Goal: Transaction & Acquisition: Purchase product/service

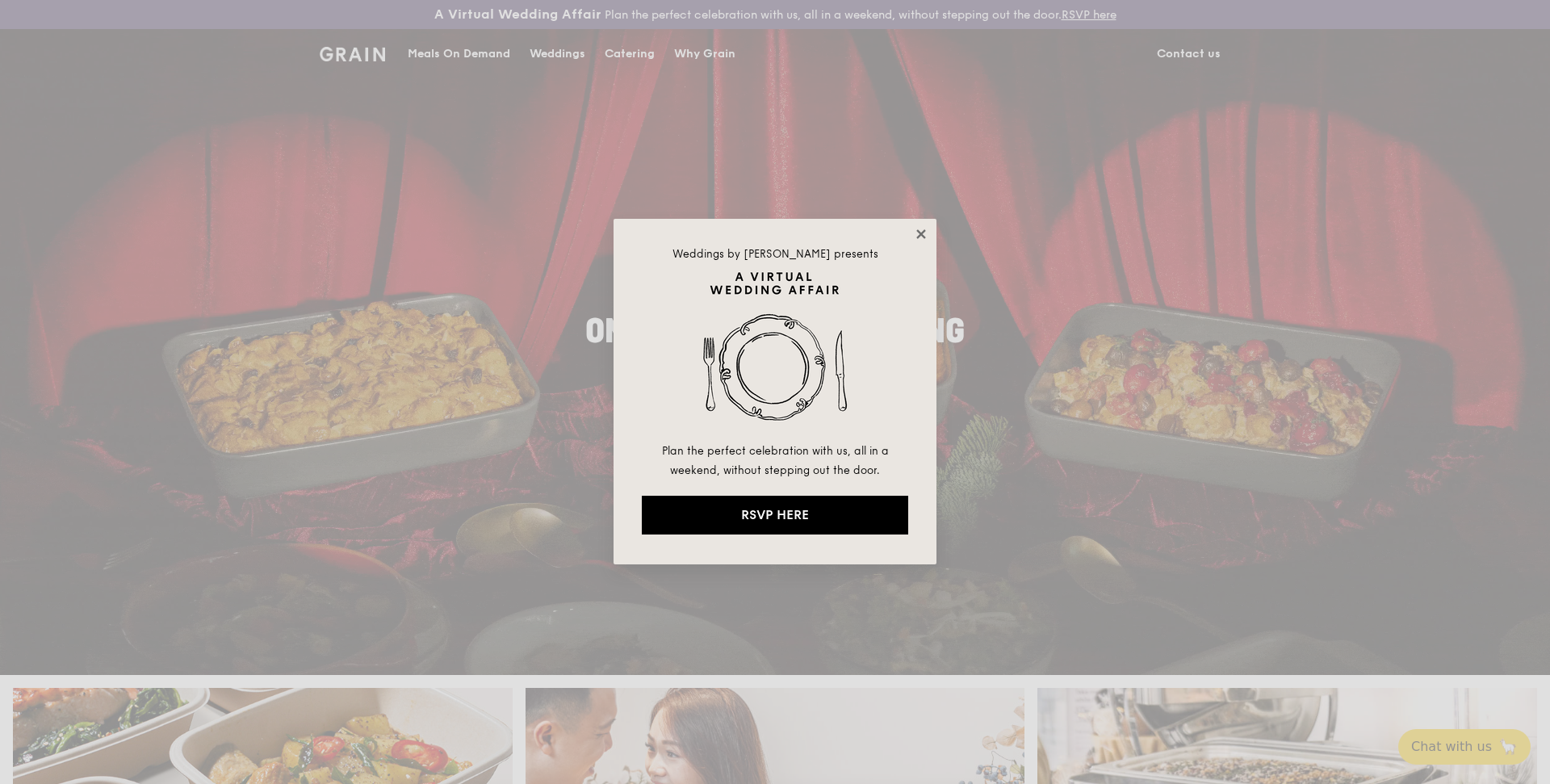
click at [927, 239] on icon at bounding box center [921, 234] width 15 height 15
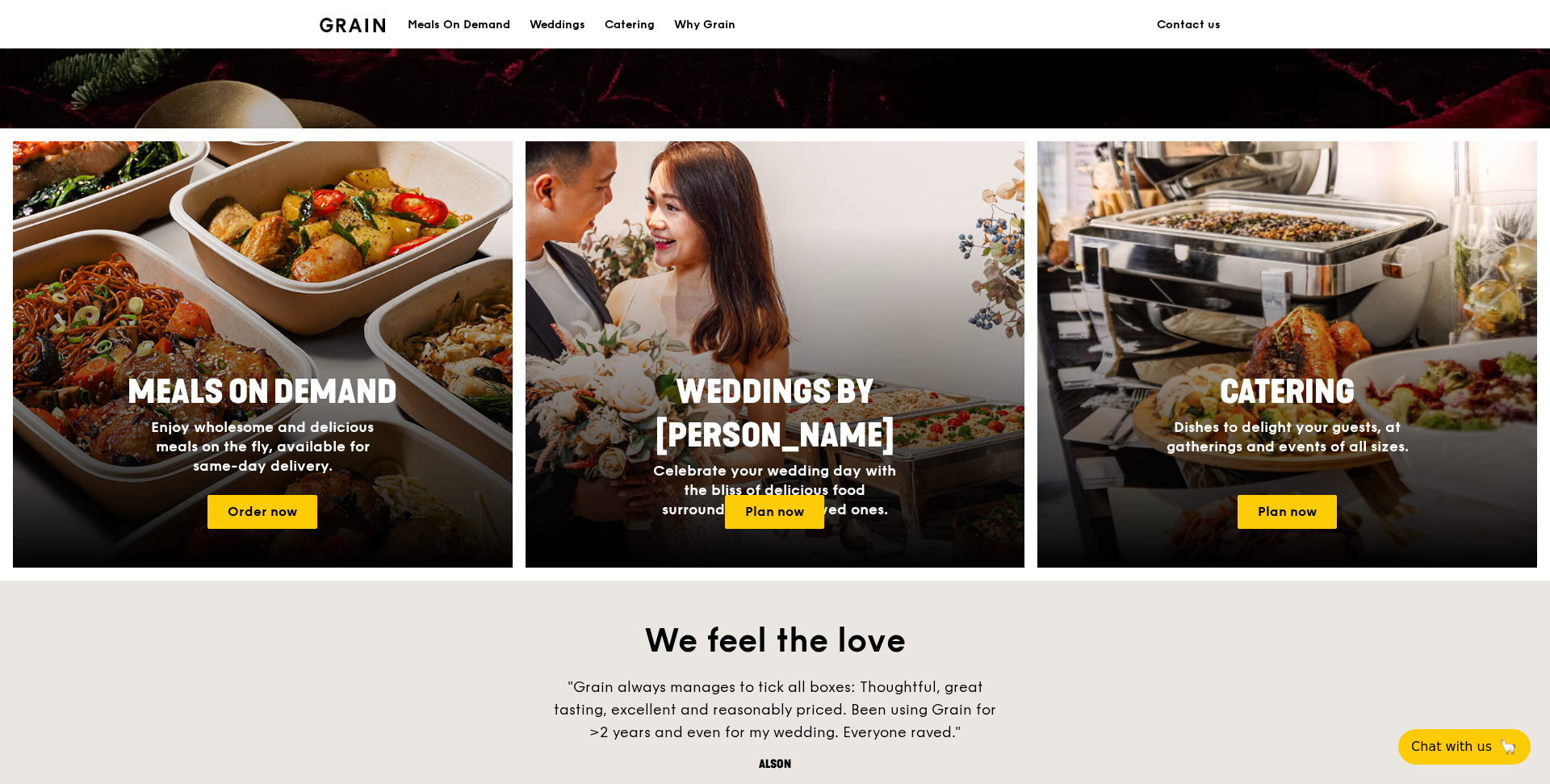
scroll to position [556, 0]
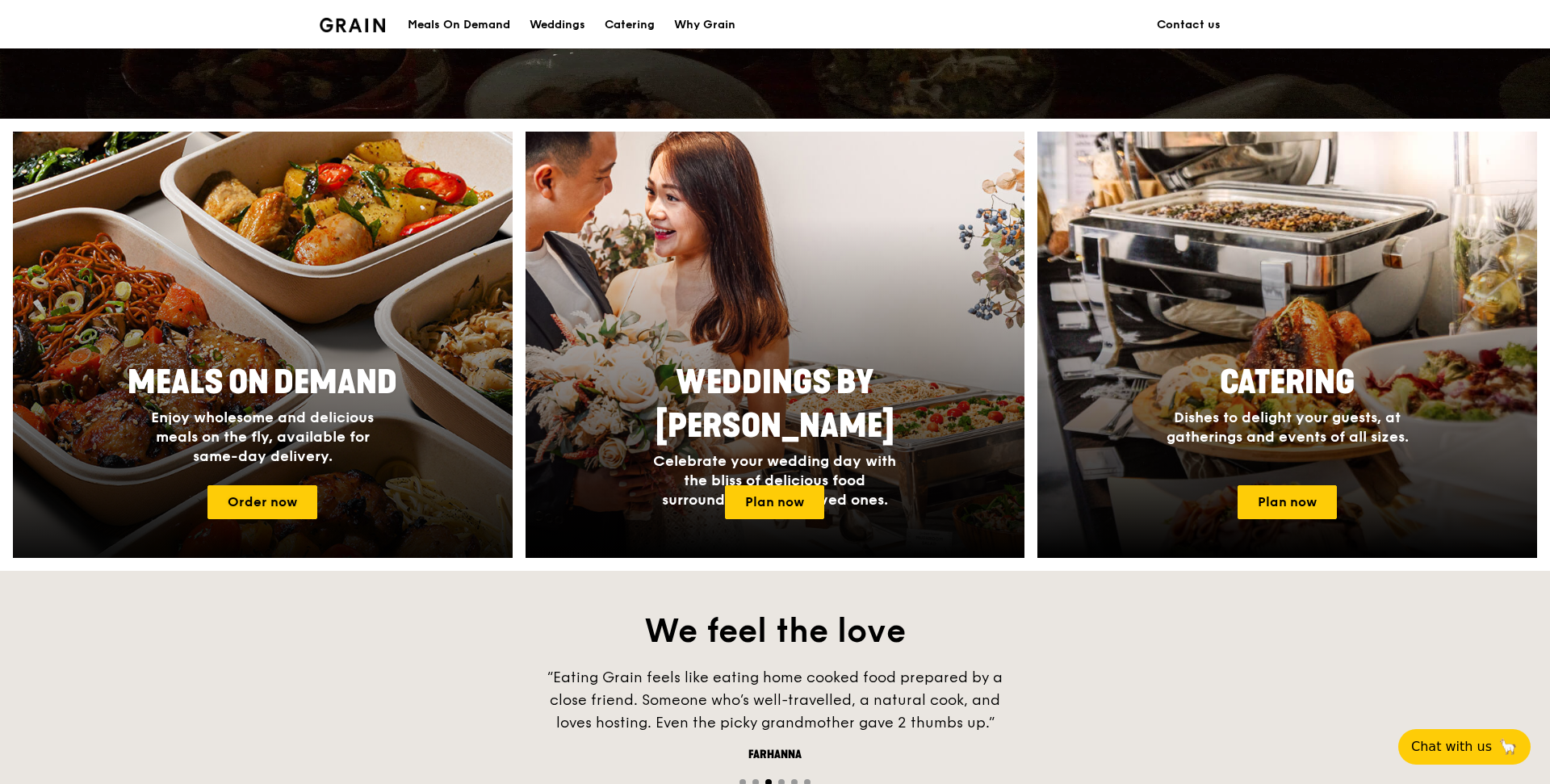
click at [285, 363] on h2 "Meals On Demand" at bounding box center [262, 382] width 304 height 44
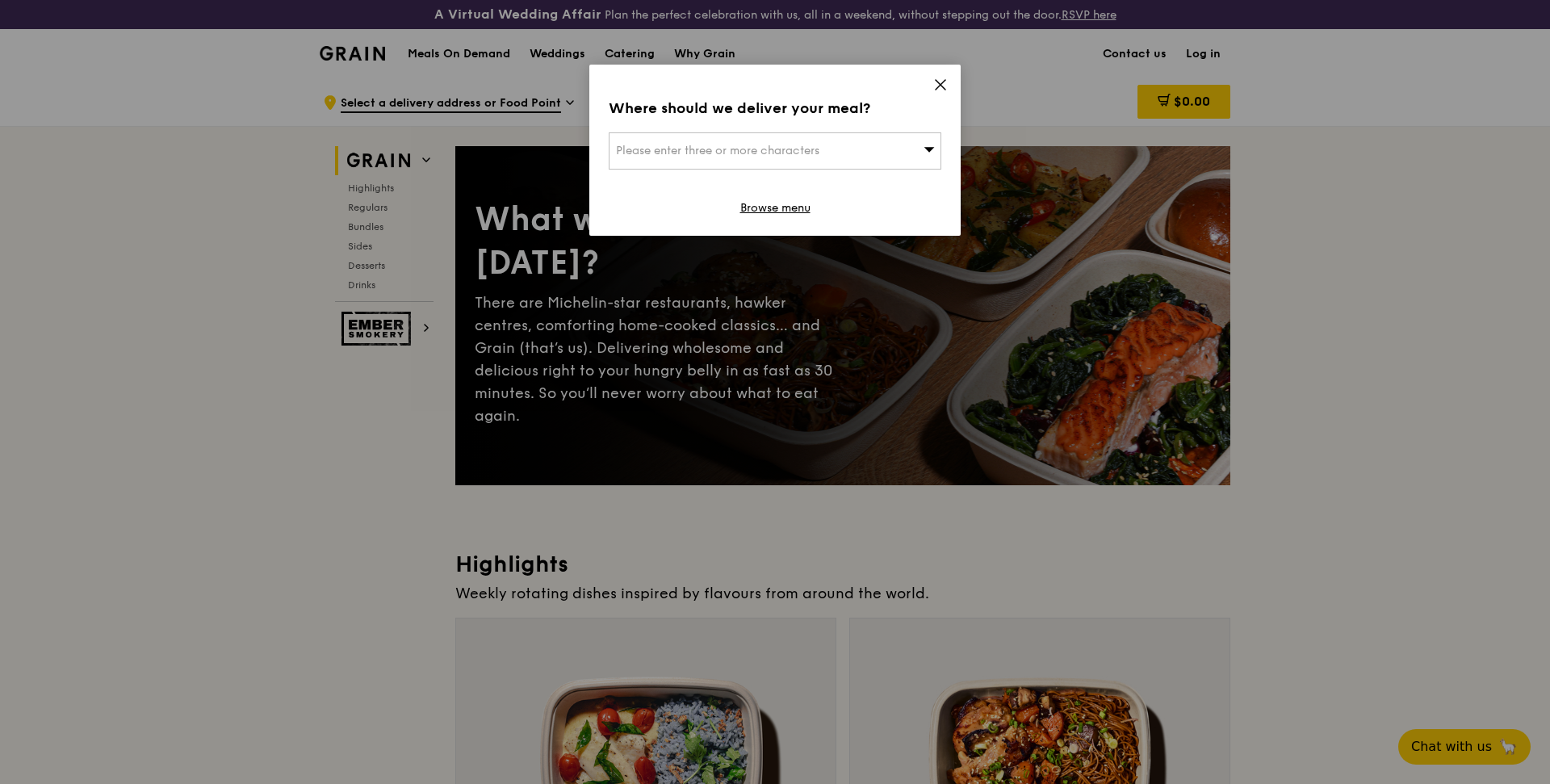
click at [940, 92] on span at bounding box center [940, 87] width 15 height 17
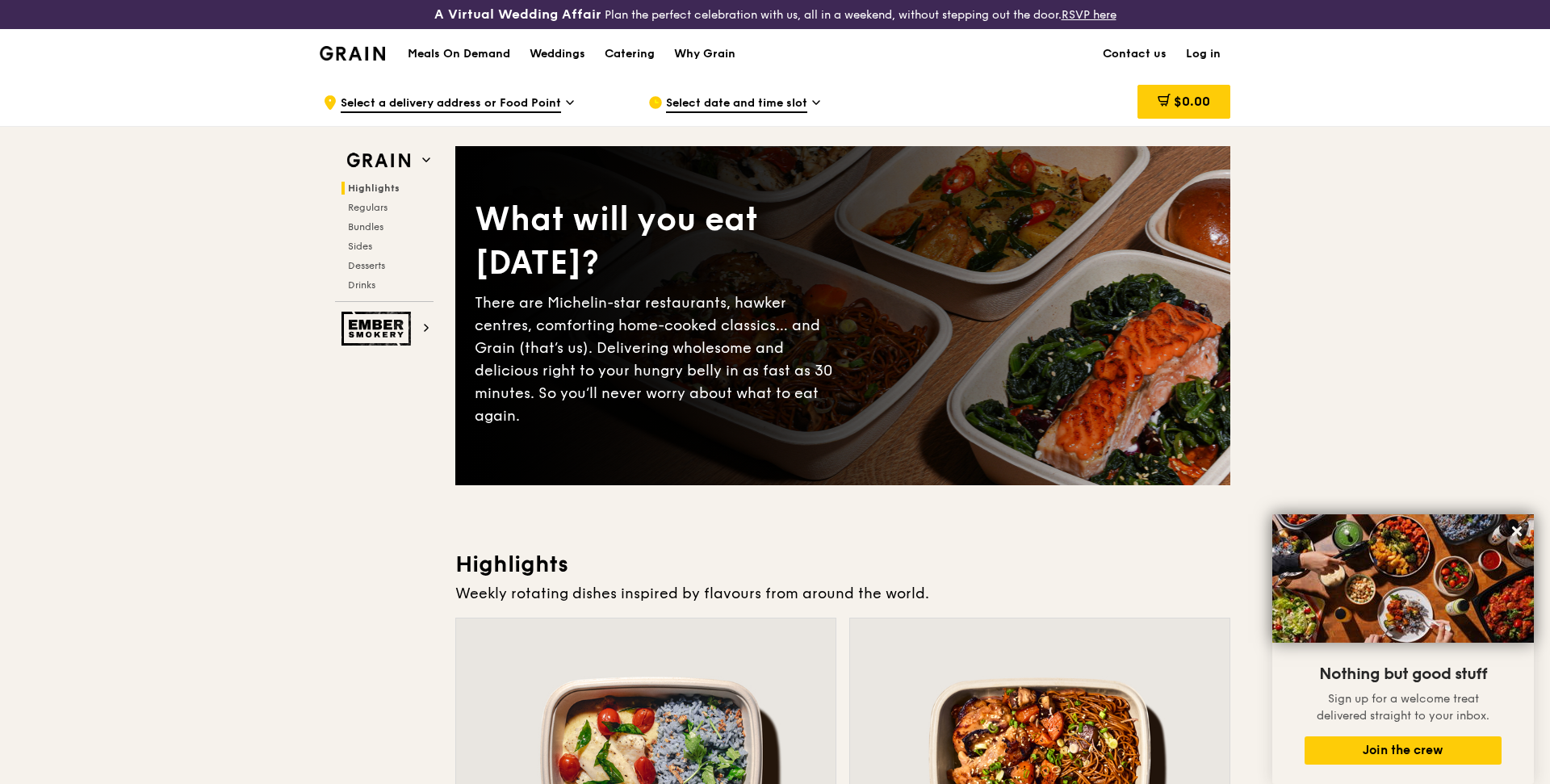
scroll to position [1, 0]
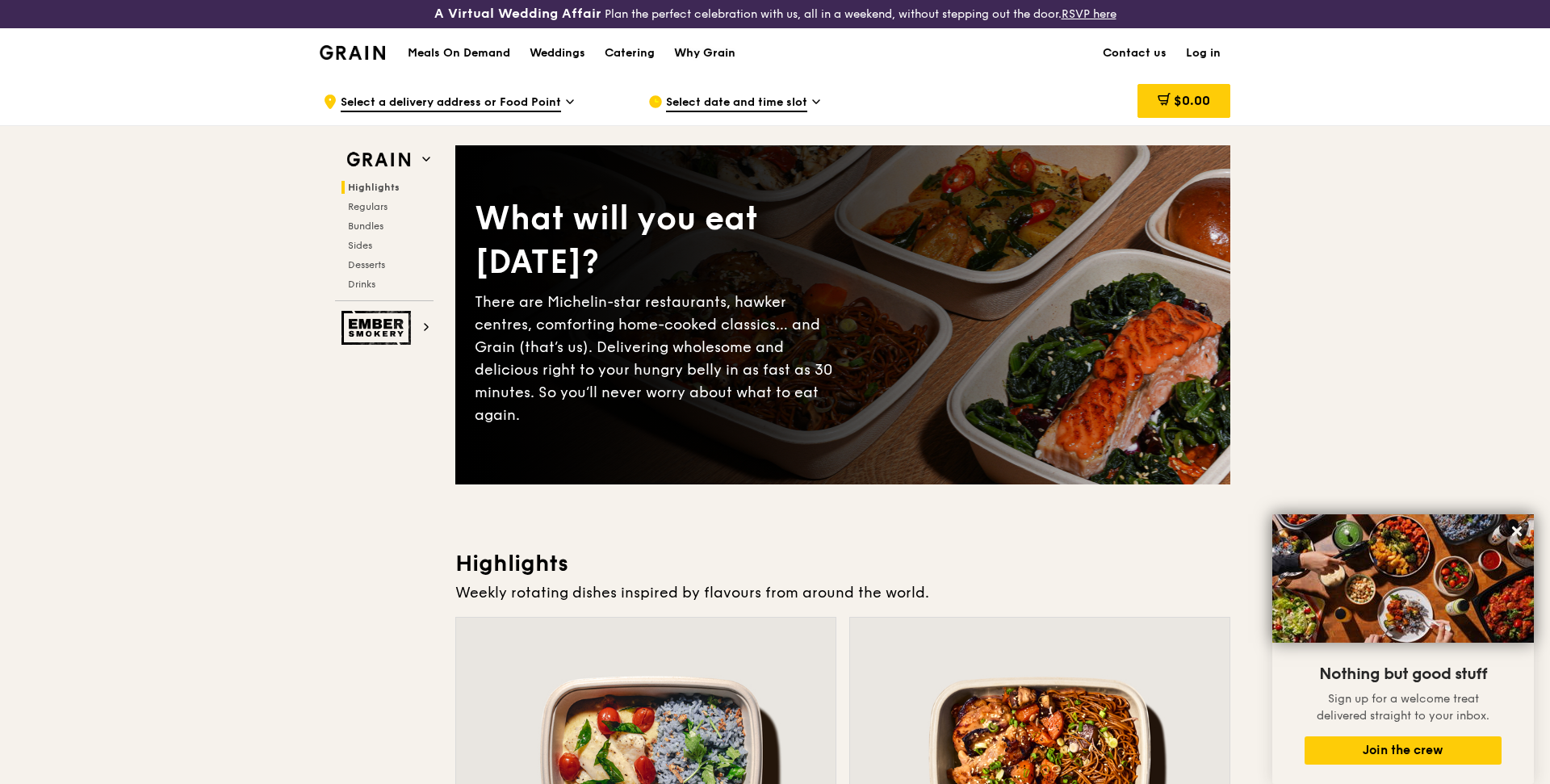
click at [695, 48] on div "Why Grain" at bounding box center [705, 53] width 61 height 49
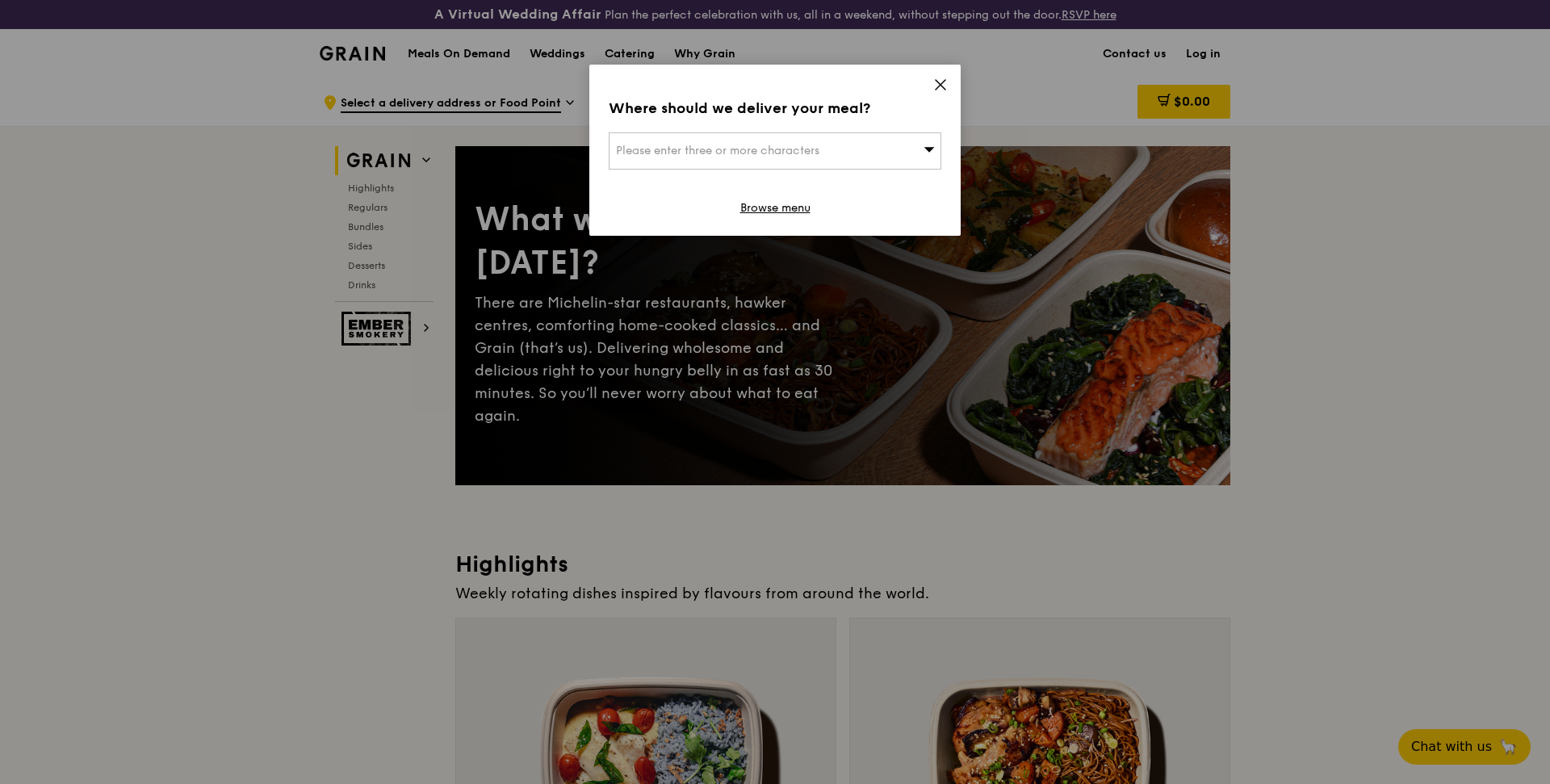
click at [805, 156] on span "Please enter three or more characters" at bounding box center [718, 150] width 204 height 14
click at [941, 84] on icon at bounding box center [940, 84] width 10 height 10
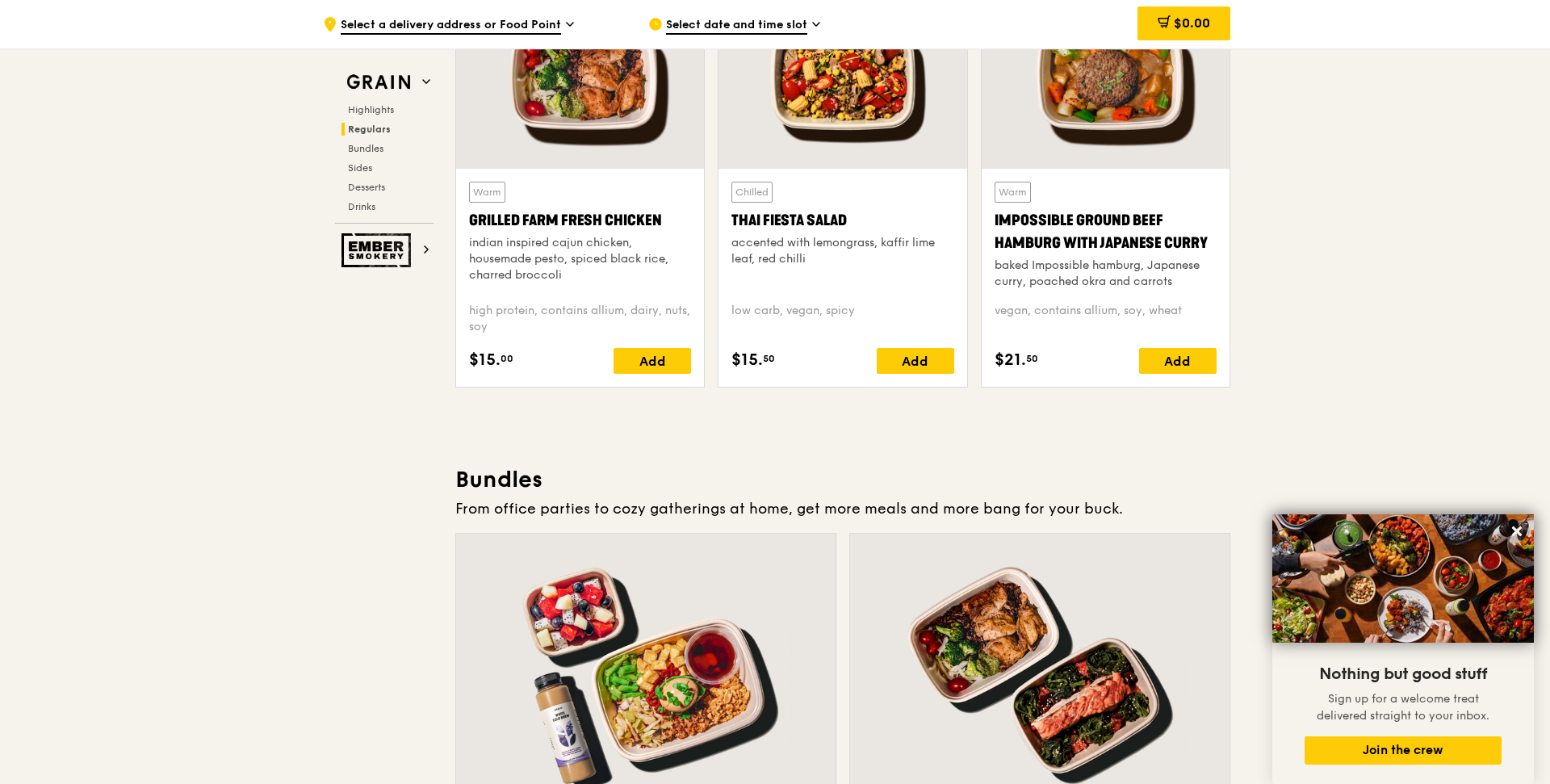
scroll to position [2009, 0]
